Goal: Task Accomplishment & Management: Use online tool/utility

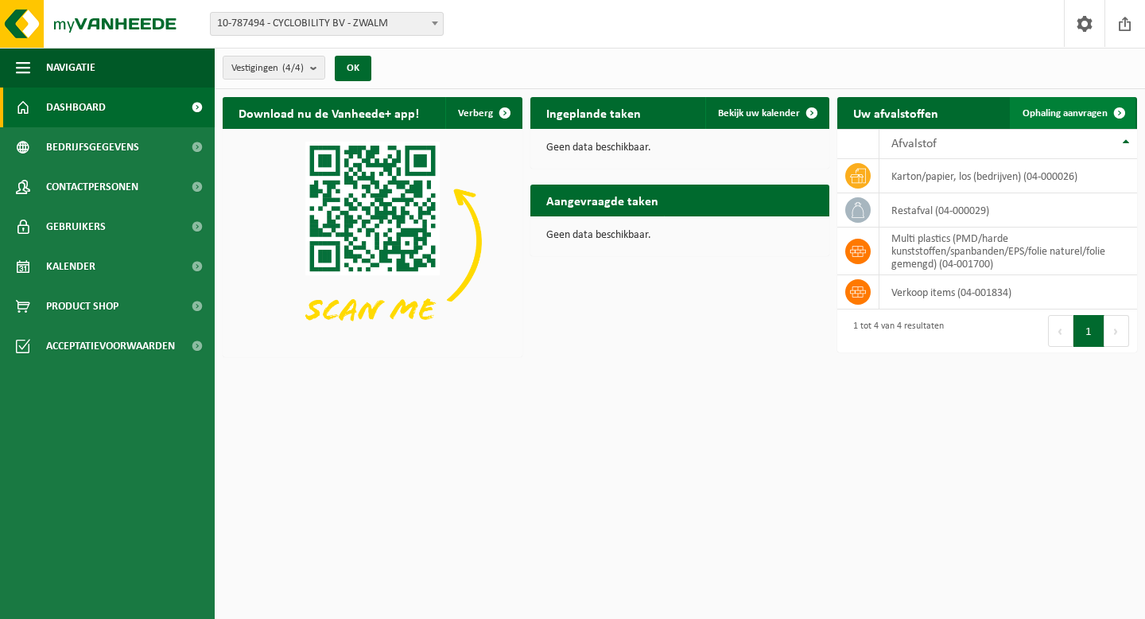
click at [1053, 112] on span "Ophaling aanvragen" at bounding box center [1065, 113] width 85 height 10
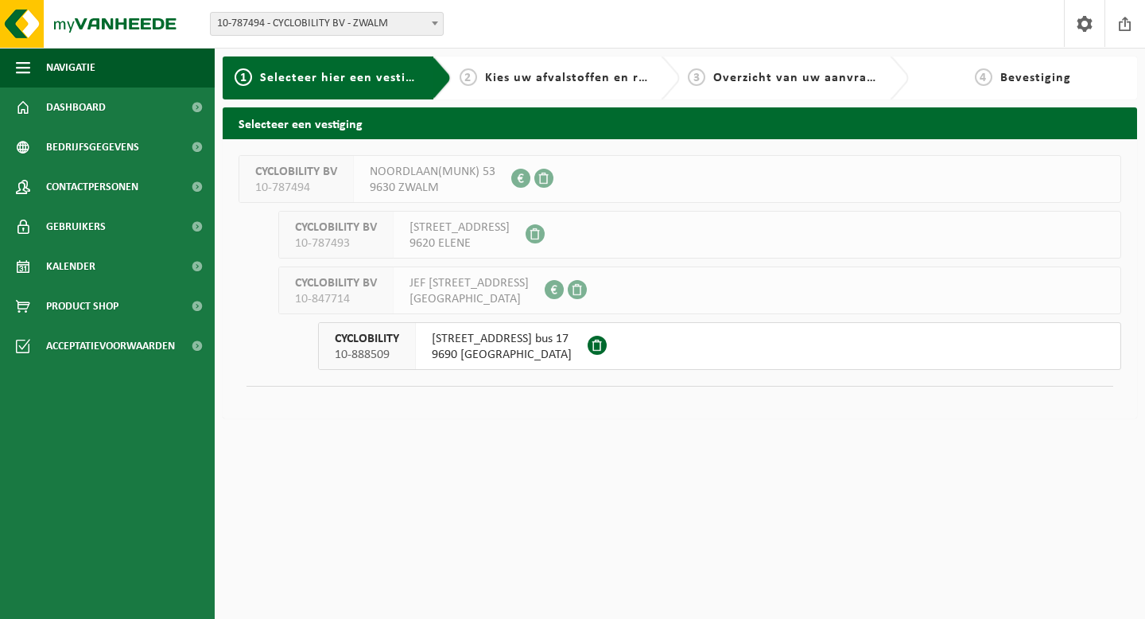
click at [478, 348] on span "9690 KLUISBERGEN" at bounding box center [502, 355] width 140 height 16
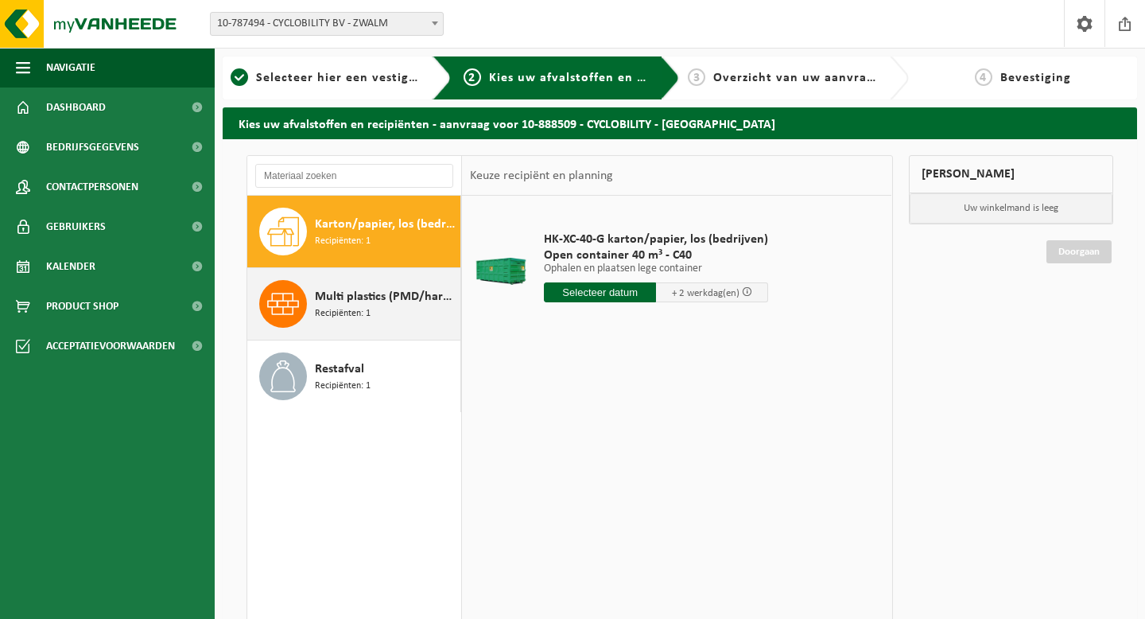
click at [341, 300] on span "Multi plastics (PMD/harde kunststoffen/spanbanden/EPS/folie naturel/folie gemen…" at bounding box center [386, 296] width 142 height 19
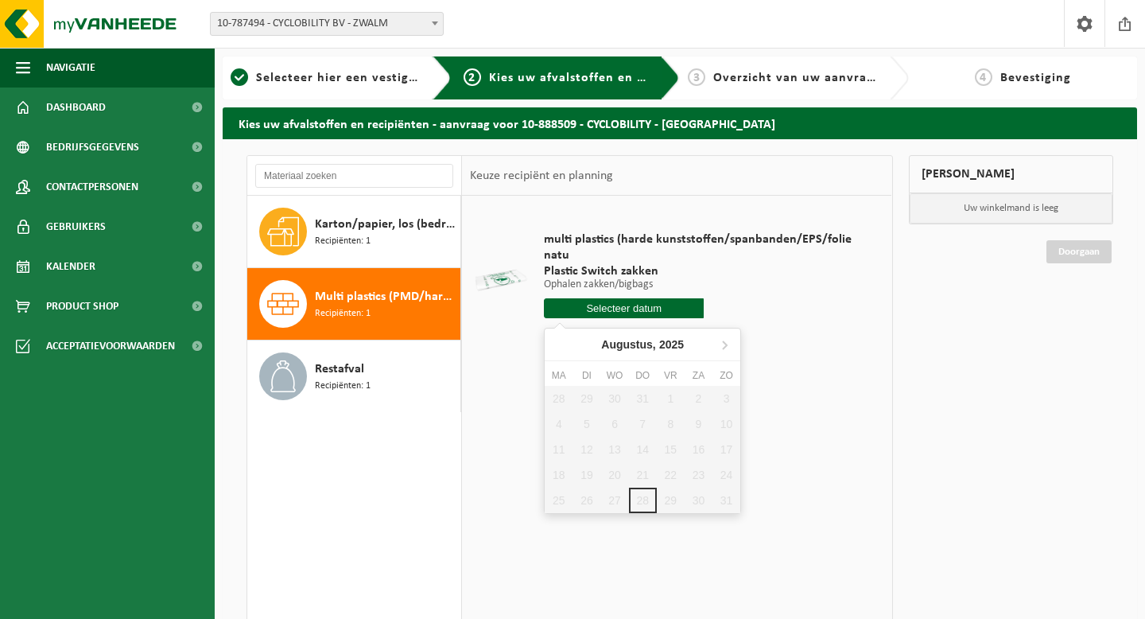
click at [632, 311] on input "text" at bounding box center [624, 308] width 160 height 20
click at [724, 344] on icon at bounding box center [724, 344] width 25 height 25
click at [593, 405] on div "2" at bounding box center [587, 398] width 28 height 25
type input "Van 2025-09-02"
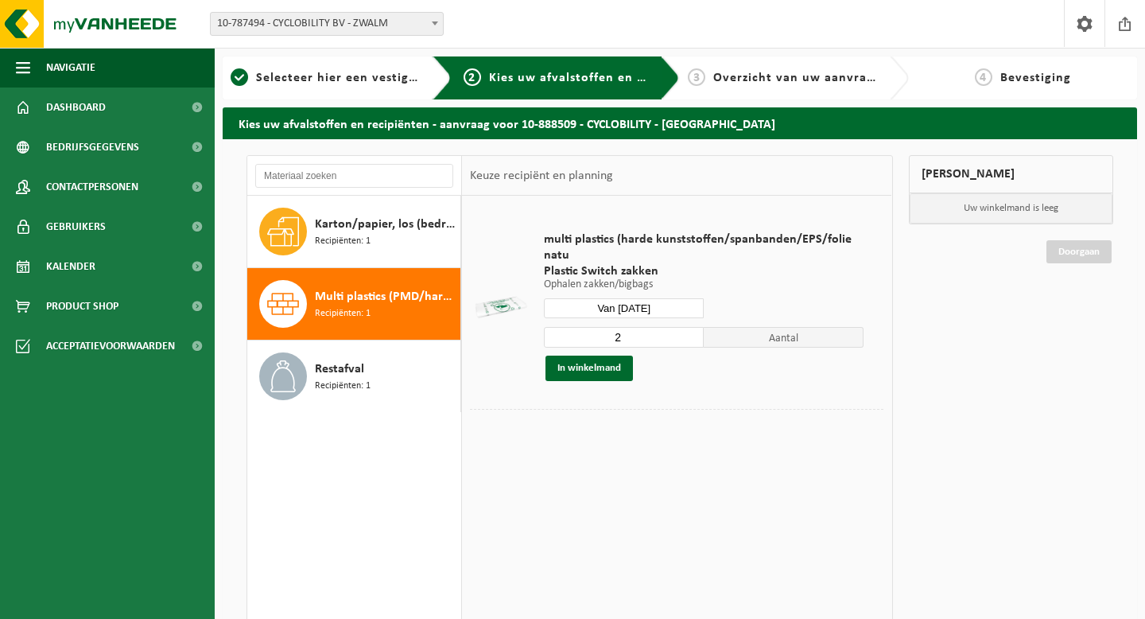
click at [692, 332] on input "2" at bounding box center [624, 337] width 160 height 21
click at [692, 332] on input "3" at bounding box center [624, 337] width 160 height 21
click at [692, 332] on input "4" at bounding box center [624, 337] width 160 height 21
click at [692, 332] on input "5" at bounding box center [624, 337] width 160 height 21
click at [692, 332] on input "6" at bounding box center [624, 337] width 160 height 21
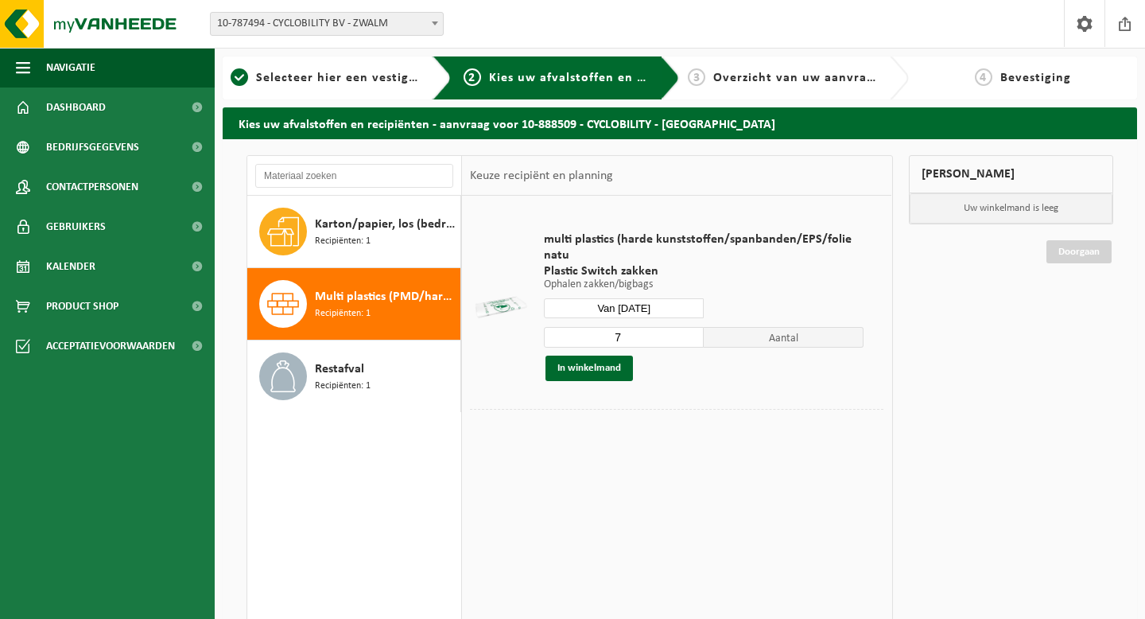
click at [692, 332] on input "7" at bounding box center [624, 337] width 160 height 21
click at [692, 332] on input "8" at bounding box center [624, 337] width 160 height 21
type input "9"
click at [692, 332] on input "9" at bounding box center [624, 337] width 160 height 21
click at [581, 373] on button "In winkelmand" at bounding box center [589, 368] width 87 height 25
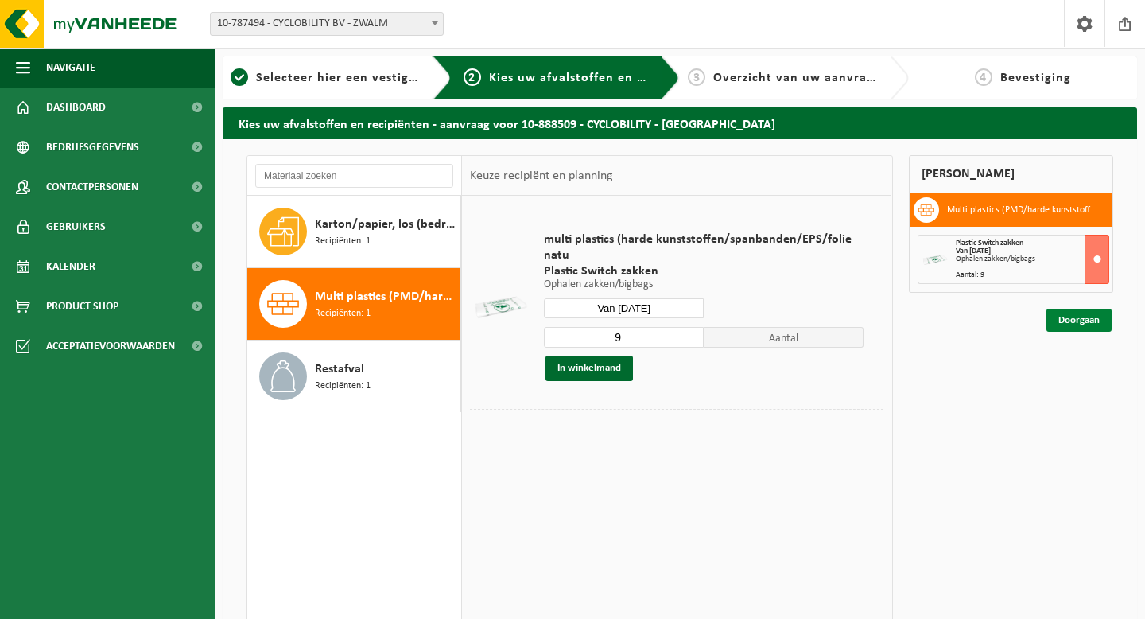
click at [1075, 325] on link "Doorgaan" at bounding box center [1079, 320] width 65 height 23
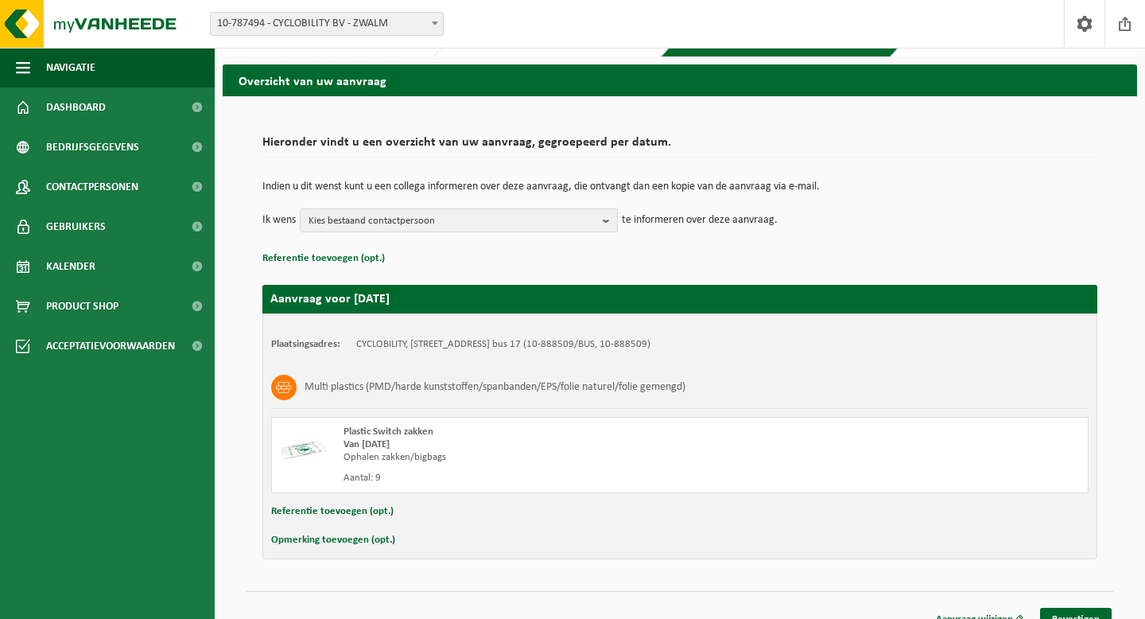
scroll to position [64, 0]
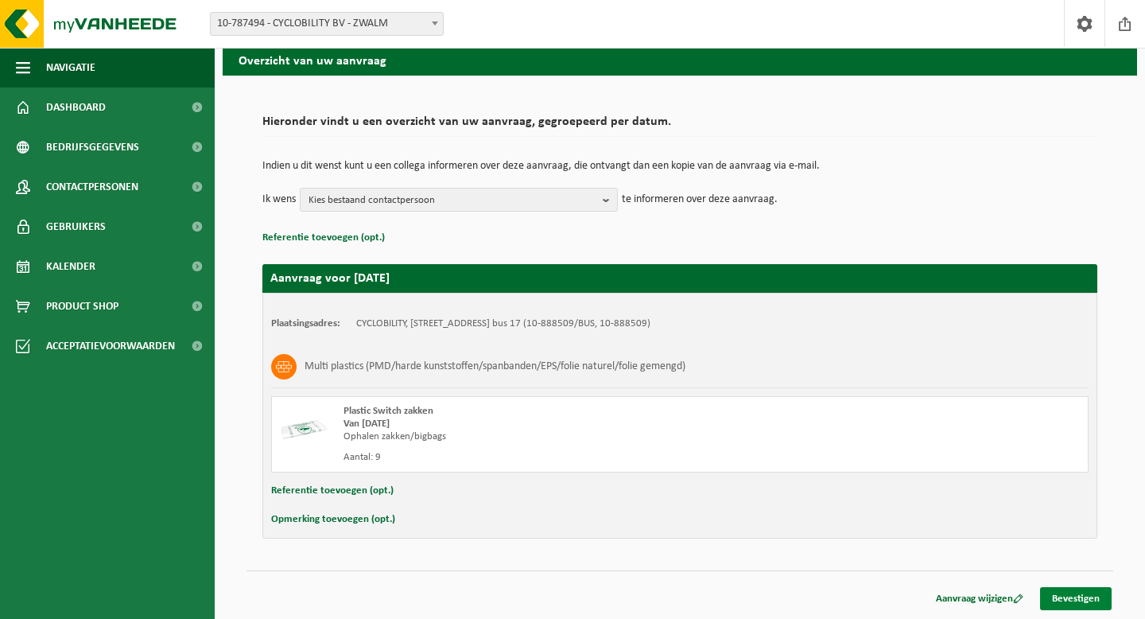
click at [1074, 600] on link "Bevestigen" at bounding box center [1076, 598] width 72 height 23
